Goal: Task Accomplishment & Management: Use online tool/utility

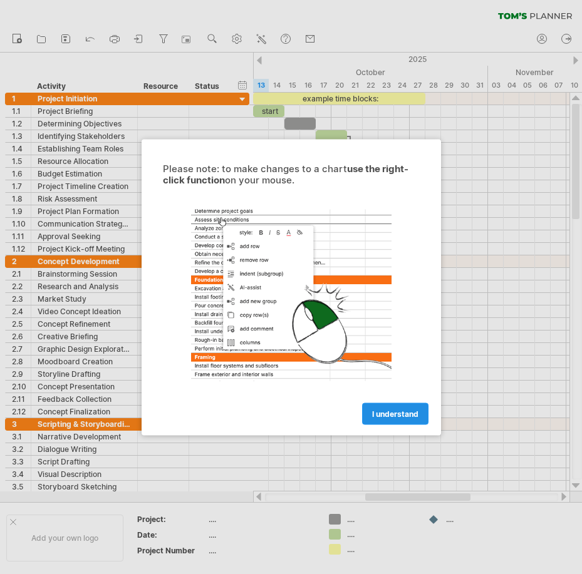
click at [380, 420] on link "I understand" at bounding box center [395, 414] width 66 height 22
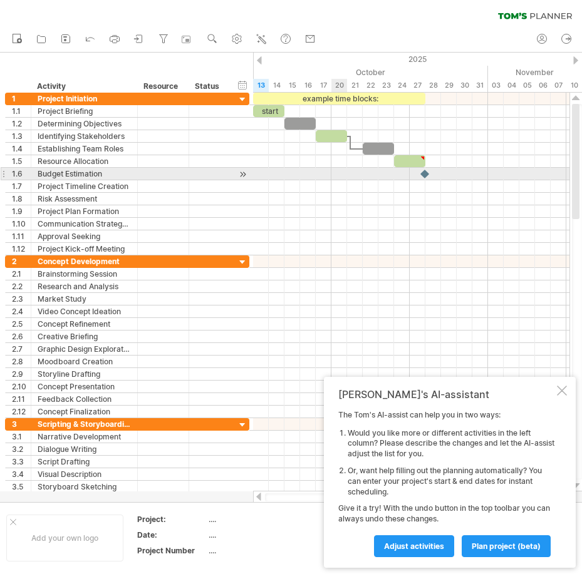
click at [336, 168] on div at bounding box center [411, 174] width 316 height 13
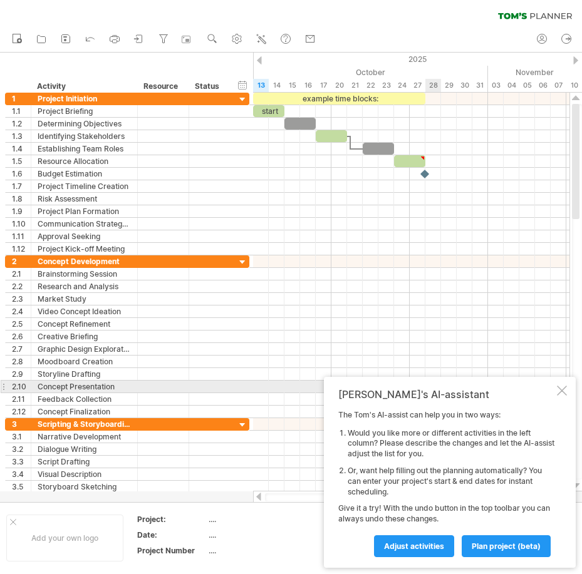
click at [557, 391] on div at bounding box center [562, 391] width 10 height 10
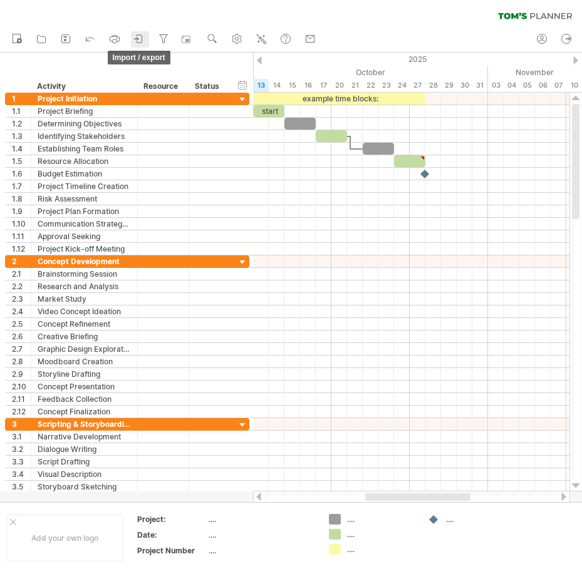
click at [143, 39] on icon at bounding box center [139, 39] width 13 height 13
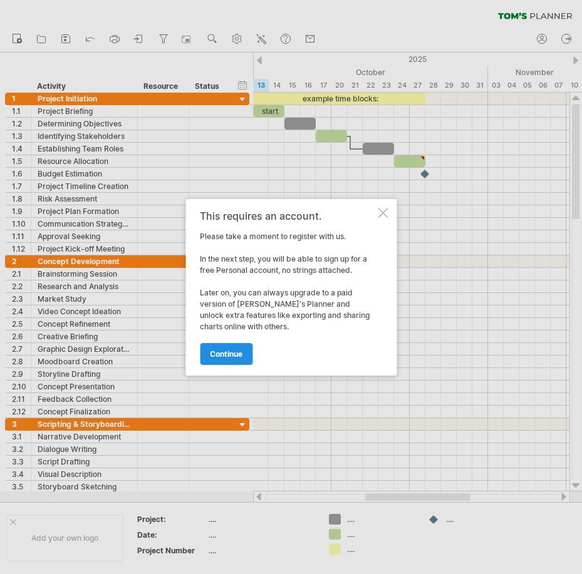
click at [234, 356] on span "continue" at bounding box center [226, 353] width 33 height 9
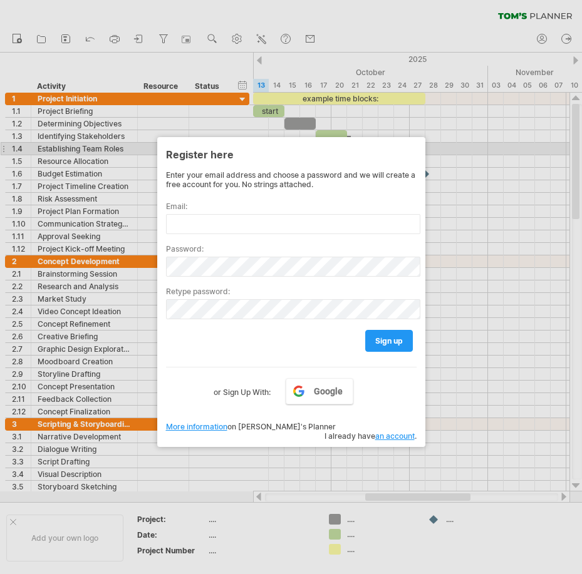
click at [467, 148] on div at bounding box center [291, 287] width 582 height 574
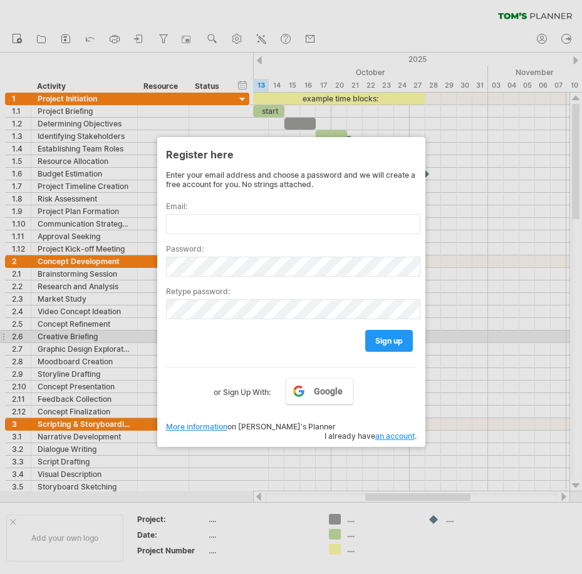
click at [460, 336] on div at bounding box center [291, 287] width 582 height 574
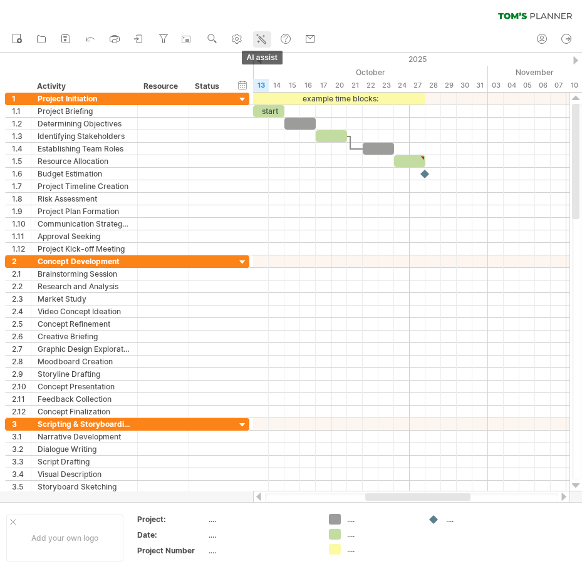
click at [266, 43] on icon at bounding box center [261, 39] width 13 height 13
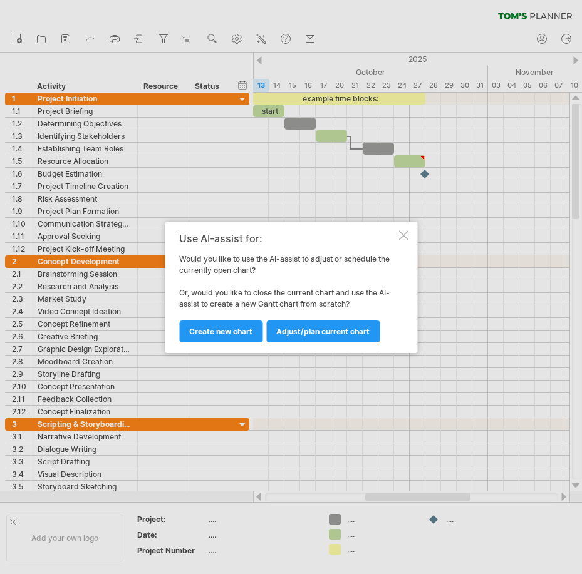
click at [405, 240] on div at bounding box center [403, 235] width 10 height 10
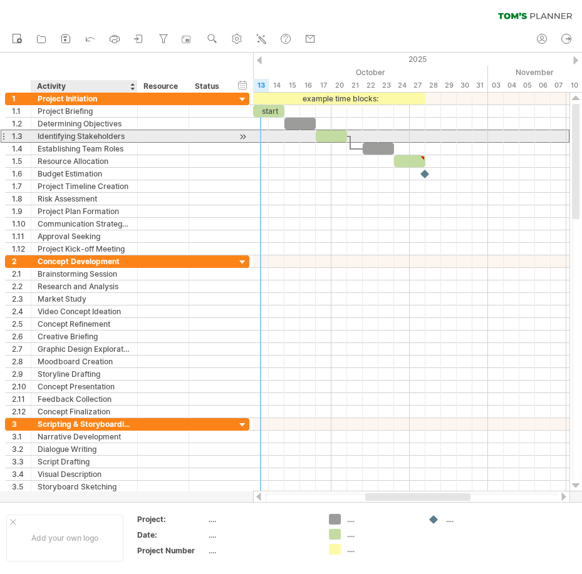
click at [98, 136] on div "Identifying Stakeholders" at bounding box center [84, 136] width 93 height 12
click at [0, 0] on input "**********" at bounding box center [0, 0] width 0 height 0
type input "**********"
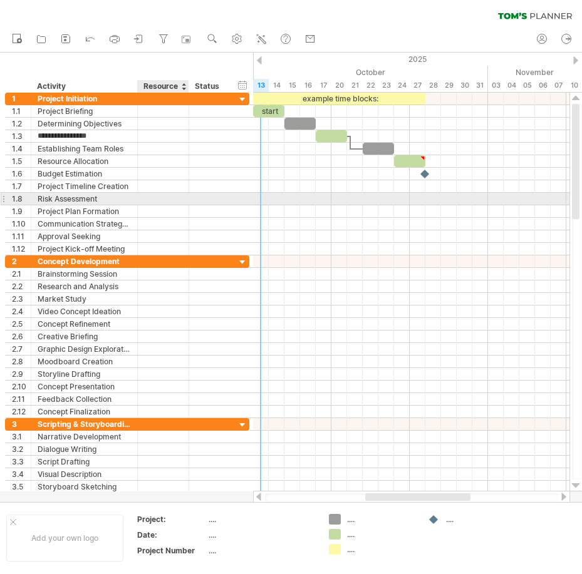
click at [160, 204] on div at bounding box center [163, 199] width 38 height 12
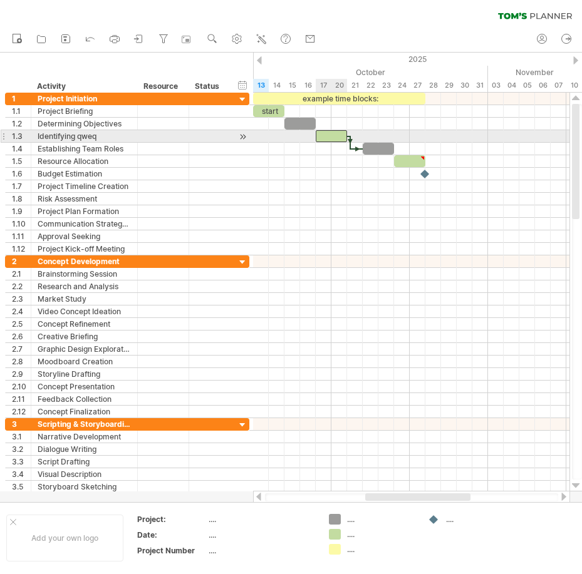
click at [329, 140] on div at bounding box center [331, 136] width 31 height 12
click at [375, 148] on div at bounding box center [378, 149] width 31 height 12
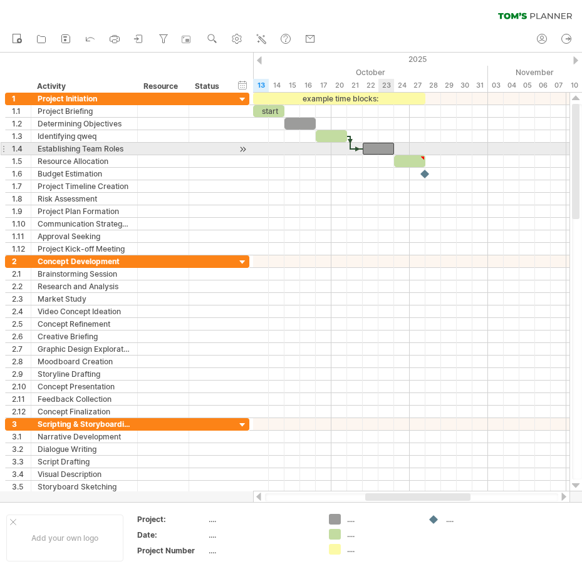
click at [406, 159] on div at bounding box center [409, 161] width 31 height 12
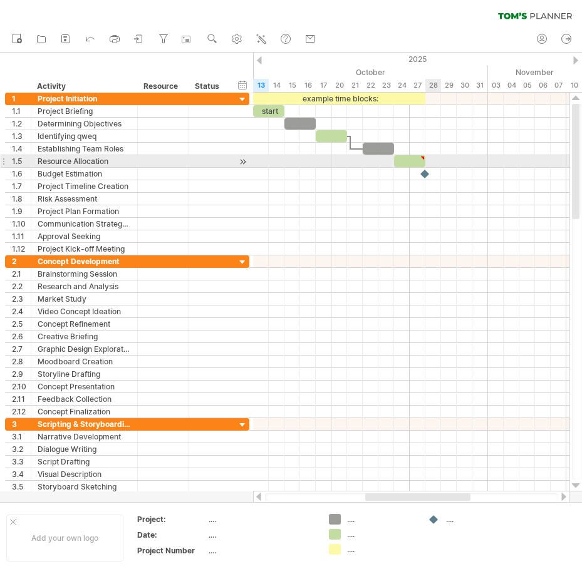
click at [440, 166] on div at bounding box center [411, 161] width 316 height 13
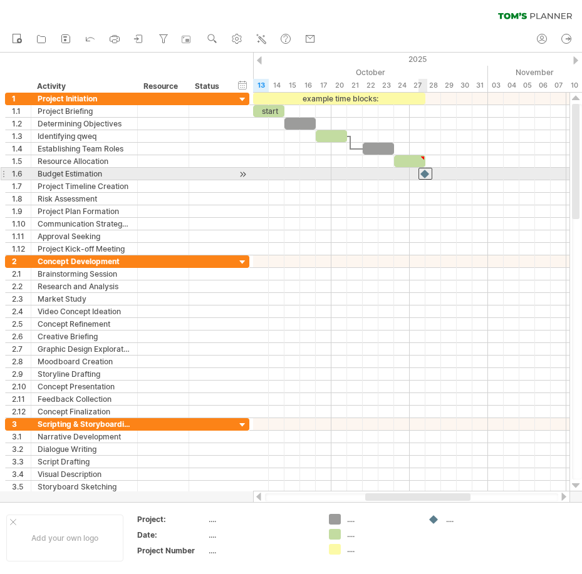
click at [426, 175] on div at bounding box center [425, 174] width 14 height 12
click at [425, 172] on div at bounding box center [425, 174] width 14 height 12
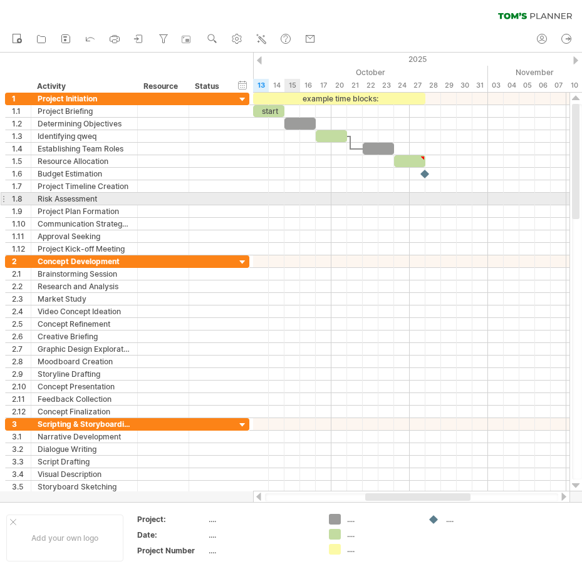
click at [285, 203] on div at bounding box center [411, 199] width 316 height 13
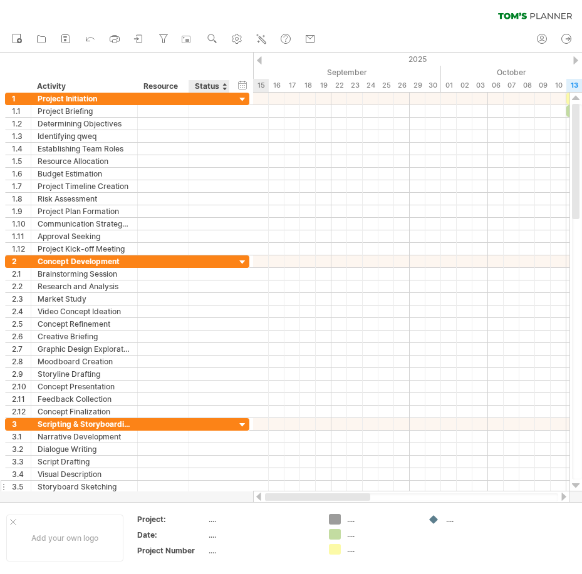
drag, startPoint x: 384, startPoint y: 495, endPoint x: 165, endPoint y: 490, distance: 218.6
click at [199, 497] on div "Trying to reach [DOMAIN_NAME] Connected again... 0% clear filter new 1" at bounding box center [291, 287] width 582 height 574
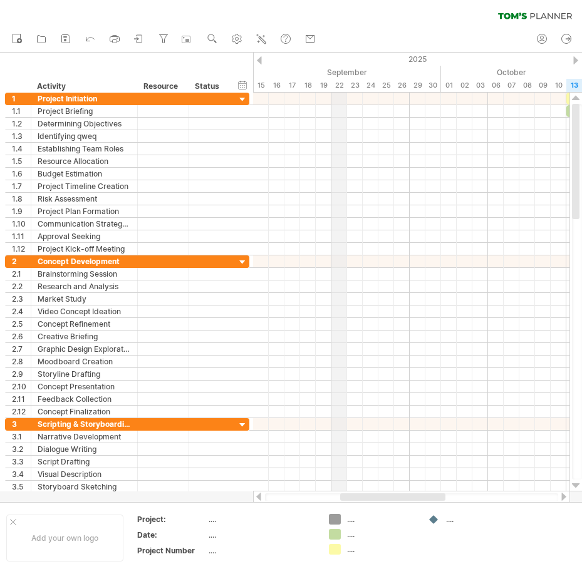
click at [341, 74] on div "September" at bounding box center [268, 72] width 344 height 13
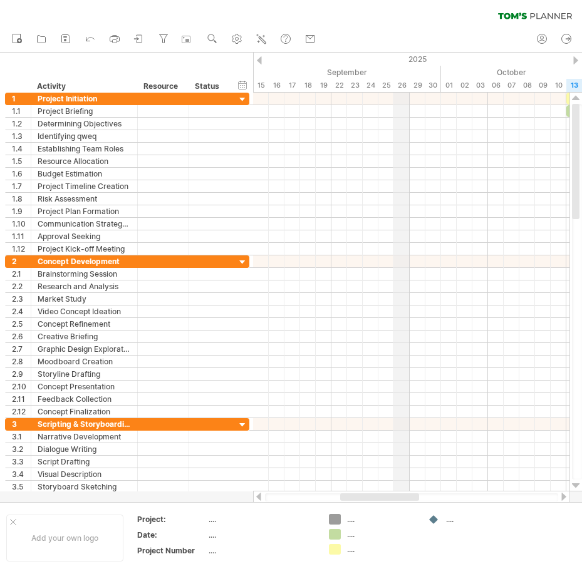
click at [403, 57] on div "2025" at bounding box center [589, 59] width 1769 height 13
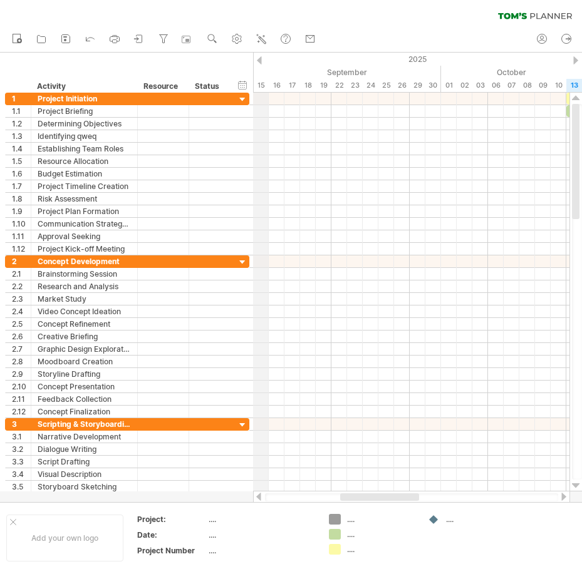
click at [262, 63] on div "2025" at bounding box center [589, 59] width 1769 height 13
click at [261, 59] on div "Trying to reach [DOMAIN_NAME] Connected again... 0% clear filter new 1" at bounding box center [291, 287] width 582 height 574
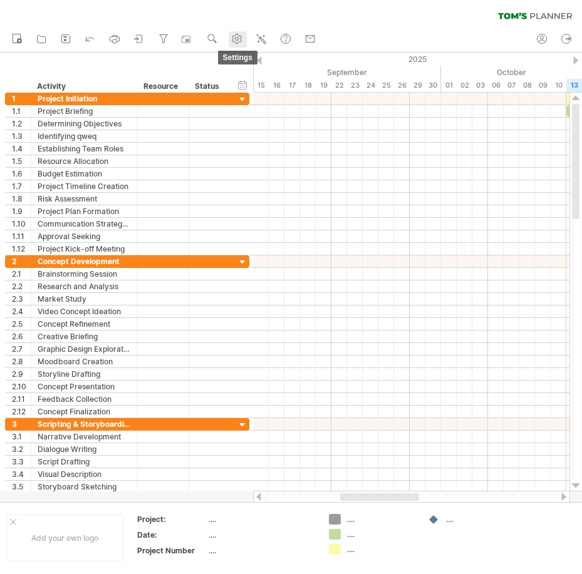
click at [235, 38] on use at bounding box center [236, 39] width 13 height 13
select select "*"
select select "**"
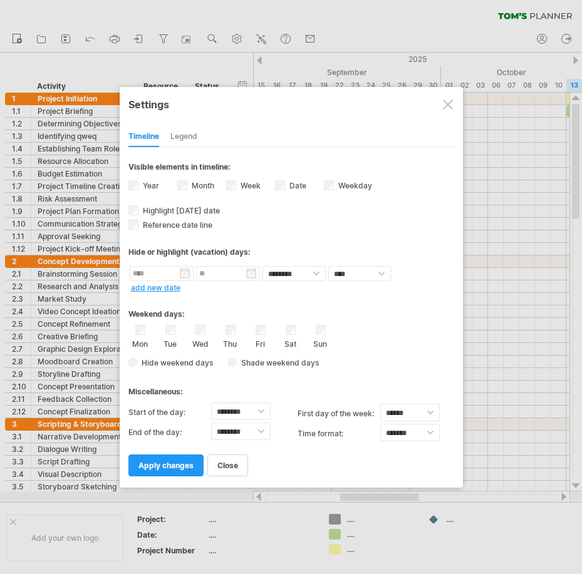
click at [192, 131] on div "Legend" at bounding box center [183, 137] width 27 height 20
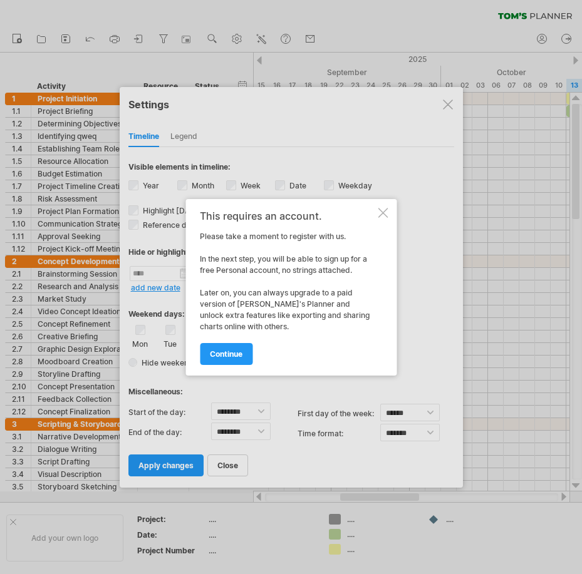
click at [388, 206] on div "This requires an account. Please take a moment to register with us. In the next…" at bounding box center [290, 287] width 211 height 177
click at [378, 200] on div "This requires an account. Please take a moment to register with us. In the next…" at bounding box center [290, 287] width 211 height 177
click at [376, 210] on div "This requires an account. Please take a moment to register with us. In the next…" at bounding box center [290, 287] width 211 height 177
click at [381, 212] on div at bounding box center [383, 213] width 10 height 10
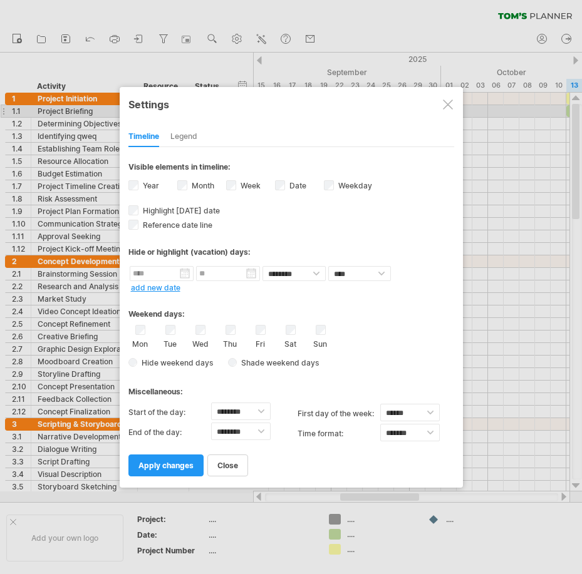
drag, startPoint x: 452, startPoint y: 105, endPoint x: 439, endPoint y: 107, distance: 13.3
click at [452, 105] on div at bounding box center [448, 105] width 10 height 10
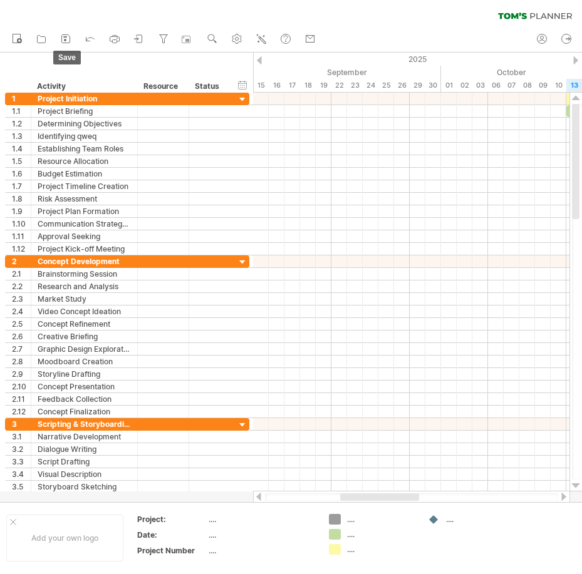
click at [61, 43] on icon at bounding box center [65, 39] width 13 height 13
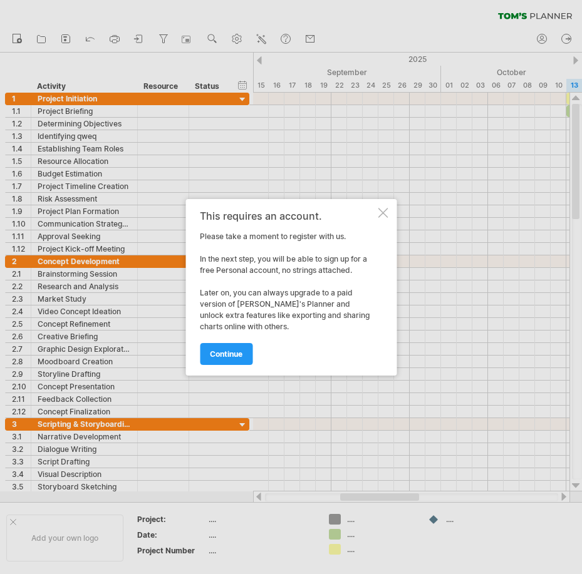
click at [384, 211] on div at bounding box center [383, 213] width 10 height 10
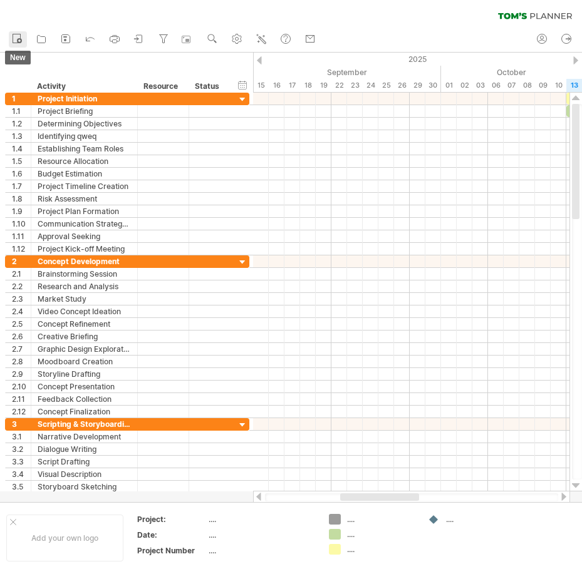
click at [23, 39] on icon at bounding box center [17, 38] width 13 height 13
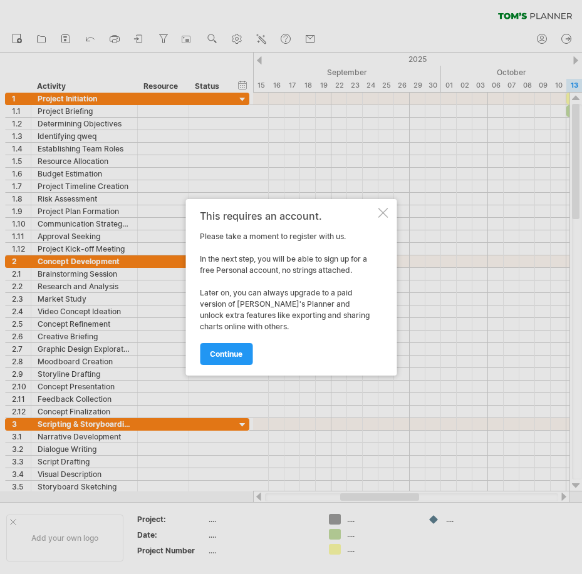
click at [377, 209] on div "This requires an account. Please take a moment to register with us. In the next…" at bounding box center [290, 287] width 211 height 177
click at [383, 210] on div at bounding box center [383, 213] width 10 height 10
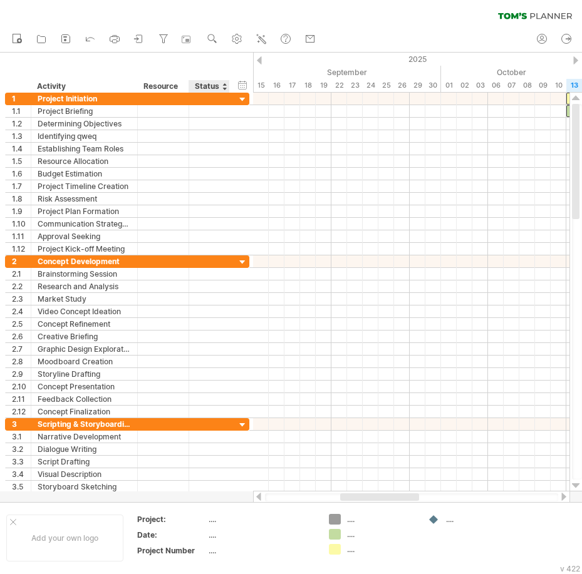
click at [218, 83] on div "Status" at bounding box center [209, 86] width 28 height 13
click at [225, 89] on div at bounding box center [224, 86] width 5 height 13
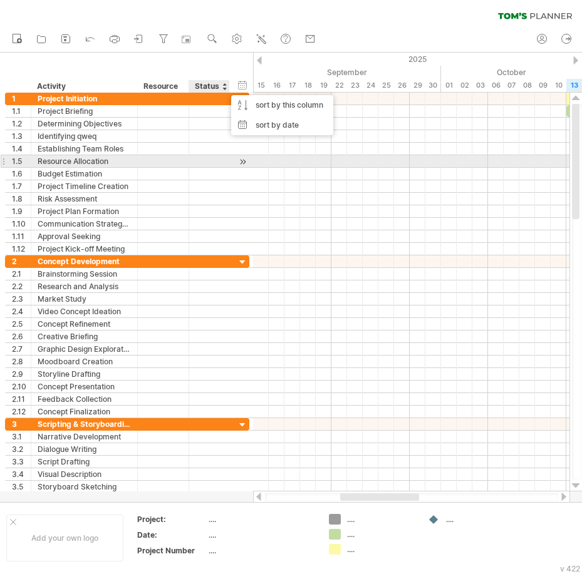
click at [211, 160] on div at bounding box center [209, 161] width 28 height 12
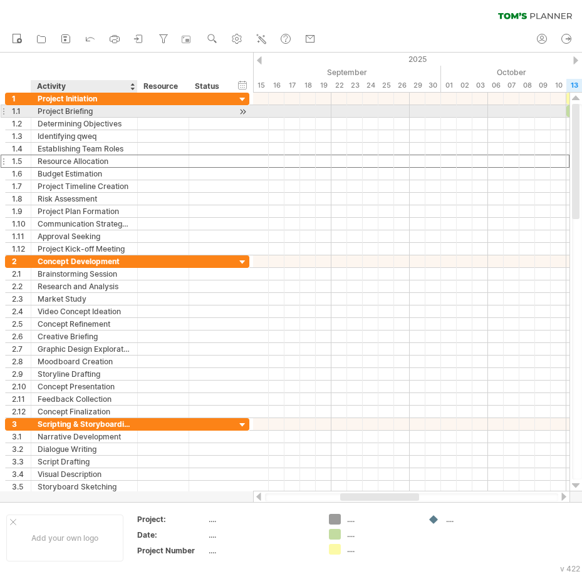
click at [72, 111] on div "Project Briefing" at bounding box center [84, 111] width 93 height 12
click at [72, 111] on input "**********" at bounding box center [84, 111] width 93 height 12
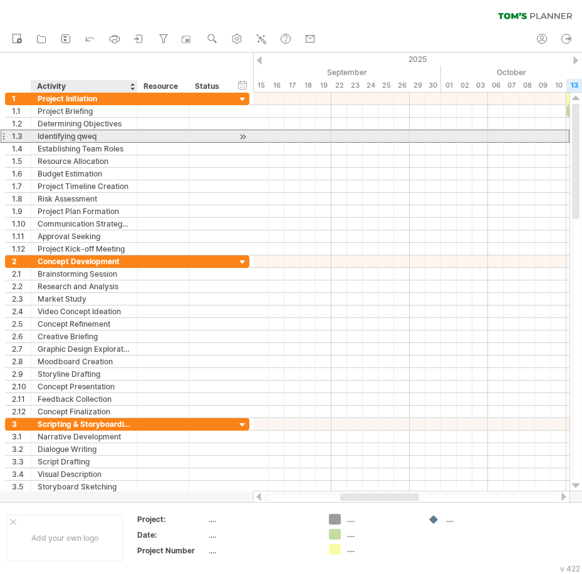
click at [91, 140] on div "Identifying qweq" at bounding box center [84, 136] width 93 height 12
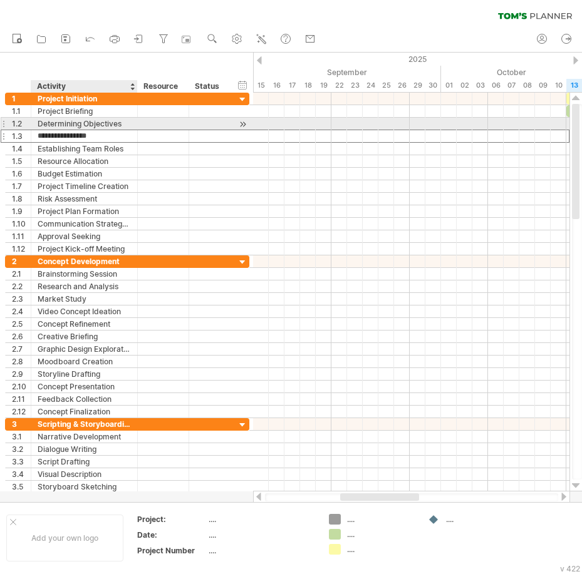
click at [105, 125] on div "Determining Objectives" at bounding box center [84, 124] width 93 height 12
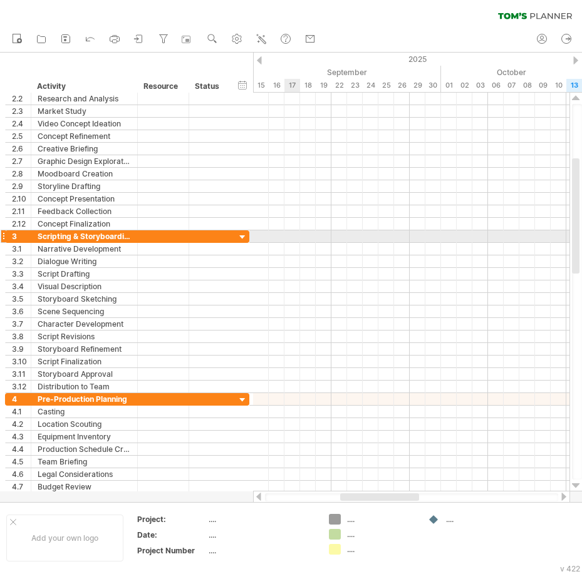
click at [295, 249] on div at bounding box center [411, 249] width 316 height 13
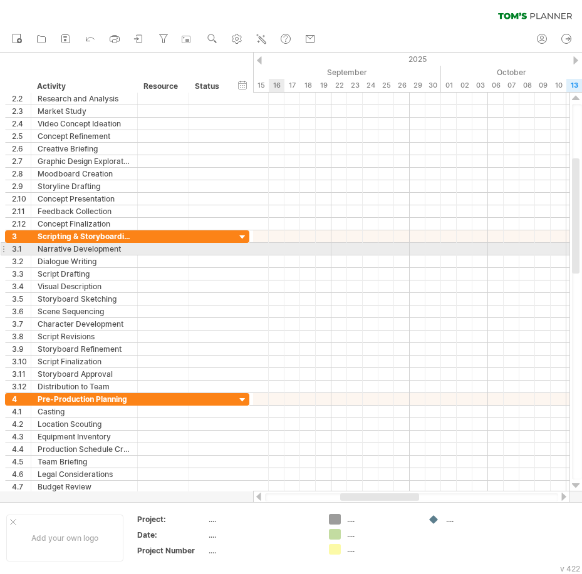
click at [275, 254] on div at bounding box center [411, 249] width 316 height 13
click at [275, 253] on div at bounding box center [411, 249] width 316 height 13
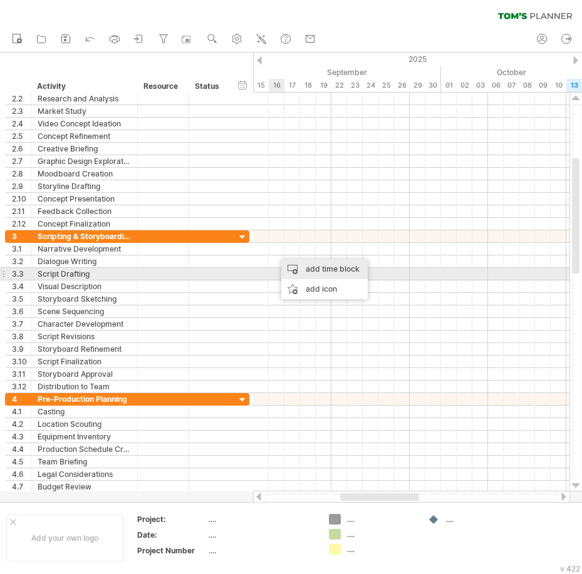
click at [300, 275] on div "add time block" at bounding box center [324, 269] width 86 height 20
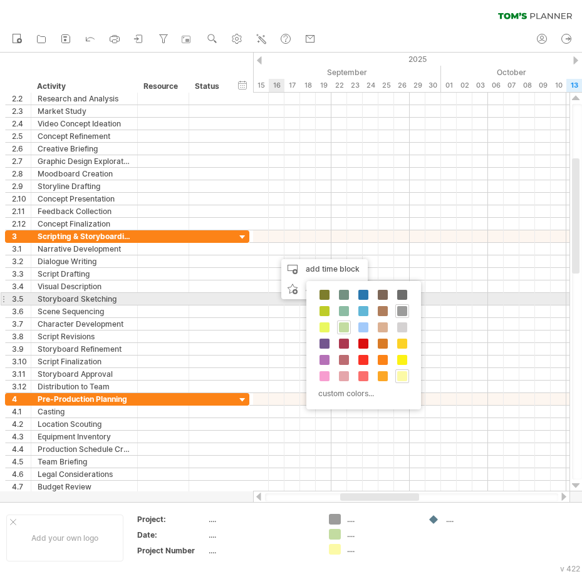
click at [354, 300] on div "custom colors..." at bounding box center [363, 345] width 115 height 128
click at [346, 293] on span at bounding box center [344, 295] width 10 height 10
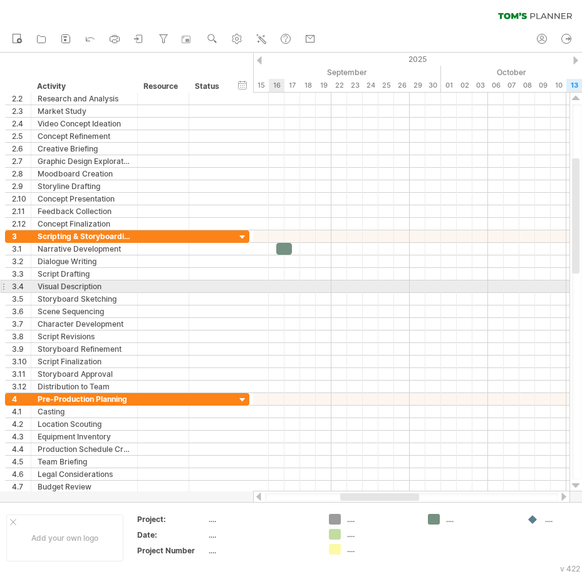
click at [279, 284] on div at bounding box center [411, 287] width 316 height 13
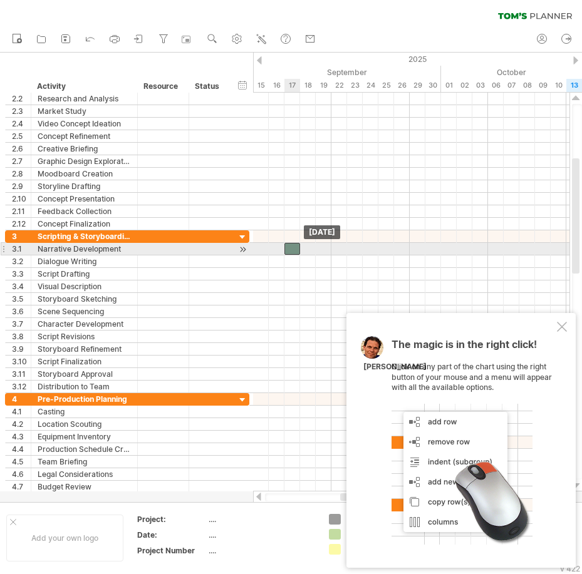
drag, startPoint x: 284, startPoint y: 243, endPoint x: 291, endPoint y: 246, distance: 6.7
click at [291, 246] on div at bounding box center [292, 249] width 16 height 12
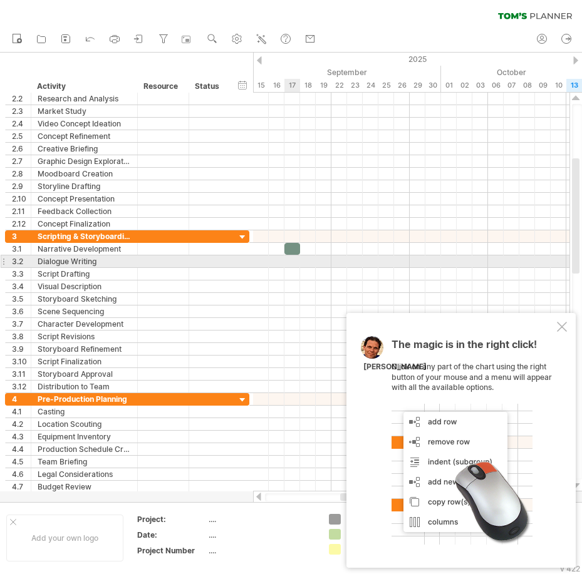
click at [295, 277] on div at bounding box center [411, 274] width 316 height 13
click at [308, 261] on div at bounding box center [411, 262] width 316 height 13
